Goal: Information Seeking & Learning: Learn about a topic

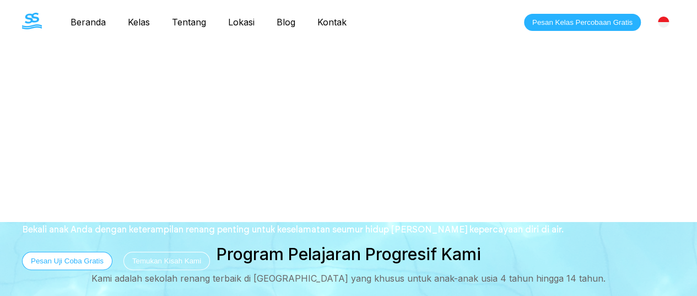
click at [136, 26] on link "Kelas" at bounding box center [139, 22] width 44 height 11
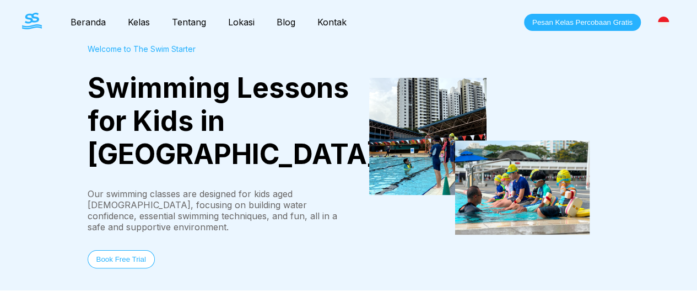
click at [172, 20] on link "Tentang" at bounding box center [189, 22] width 56 height 11
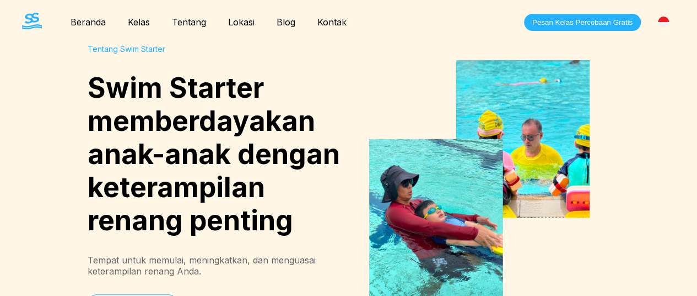
click at [246, 19] on link "Lokasi" at bounding box center [241, 22] width 49 height 11
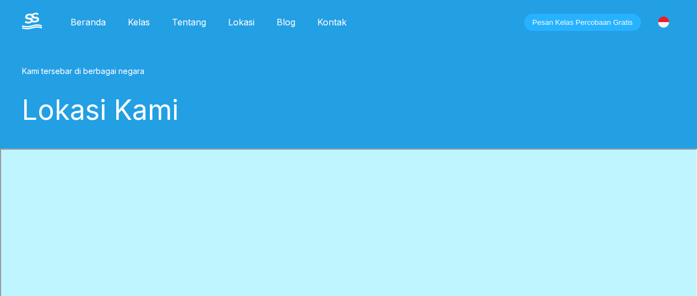
click at [279, 20] on link "Blog" at bounding box center [286, 22] width 41 height 11
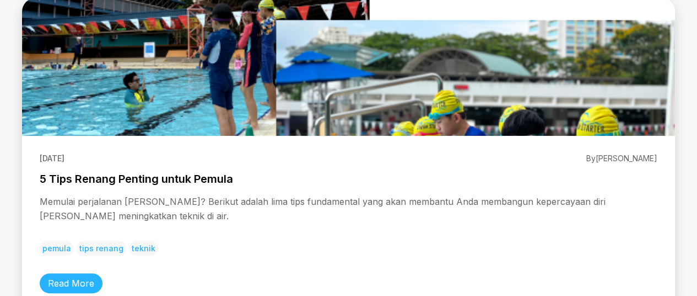
scroll to position [276, 0]
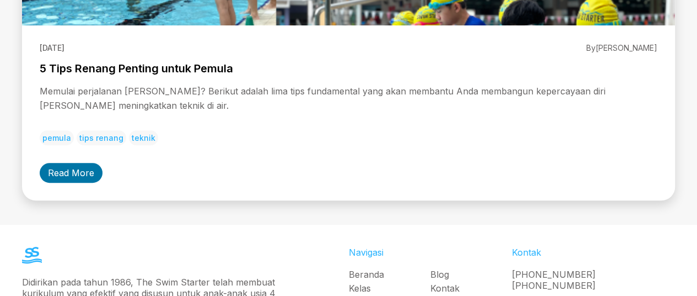
click at [68, 169] on link "Read More" at bounding box center [71, 173] width 63 height 20
